Goal: Complete application form: Complete application form

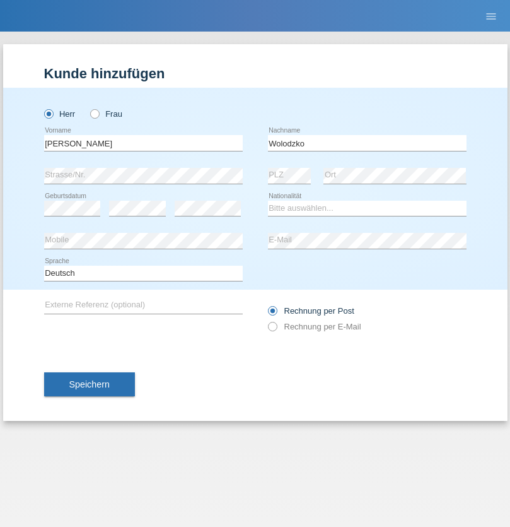
type input "Wolodzko"
select select "CH"
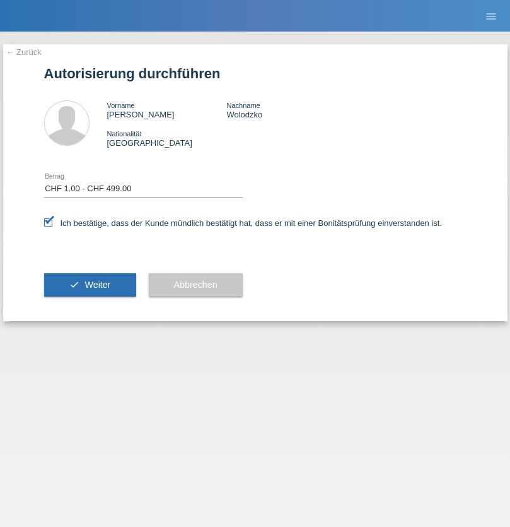
select select "1"
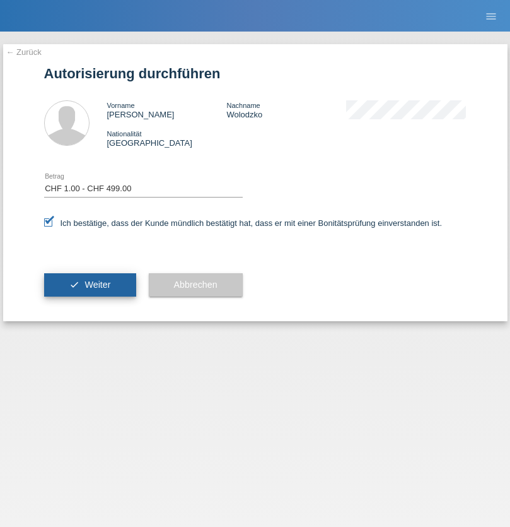
click at [90, 284] on span "Weiter" at bounding box center [97, 284] width 26 height 10
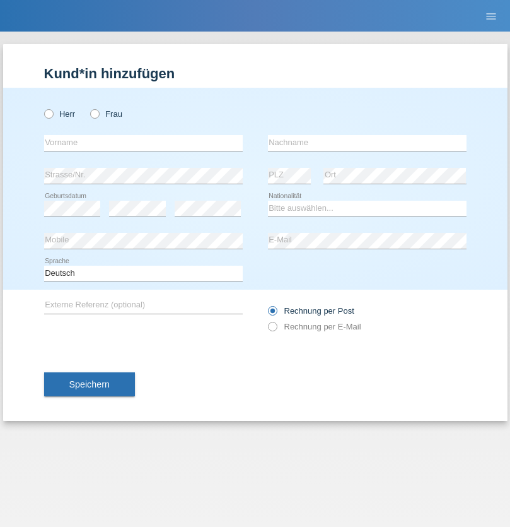
radio input "true"
click at [143, 143] on input "text" at bounding box center [143, 143] width 199 height 16
type input "Ragul"
click at [367, 143] on input "text" at bounding box center [367, 143] width 199 height 16
type input "KalyanKumar"
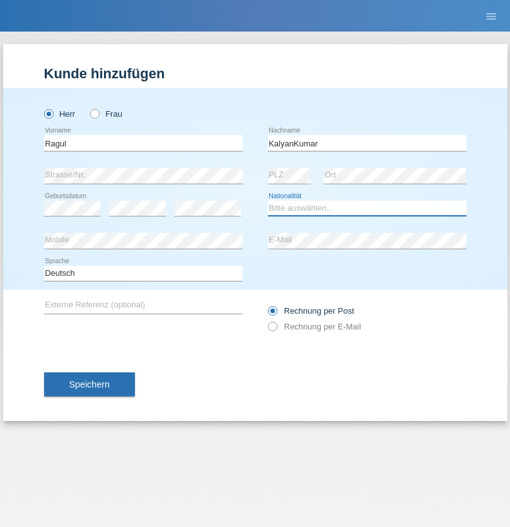
select select "IT"
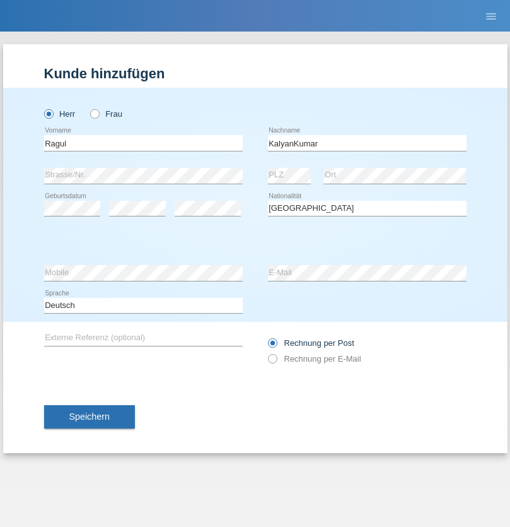
select select "C"
select select "01"
select select "02"
select select "2017"
